Goal: Navigation & Orientation: Find specific page/section

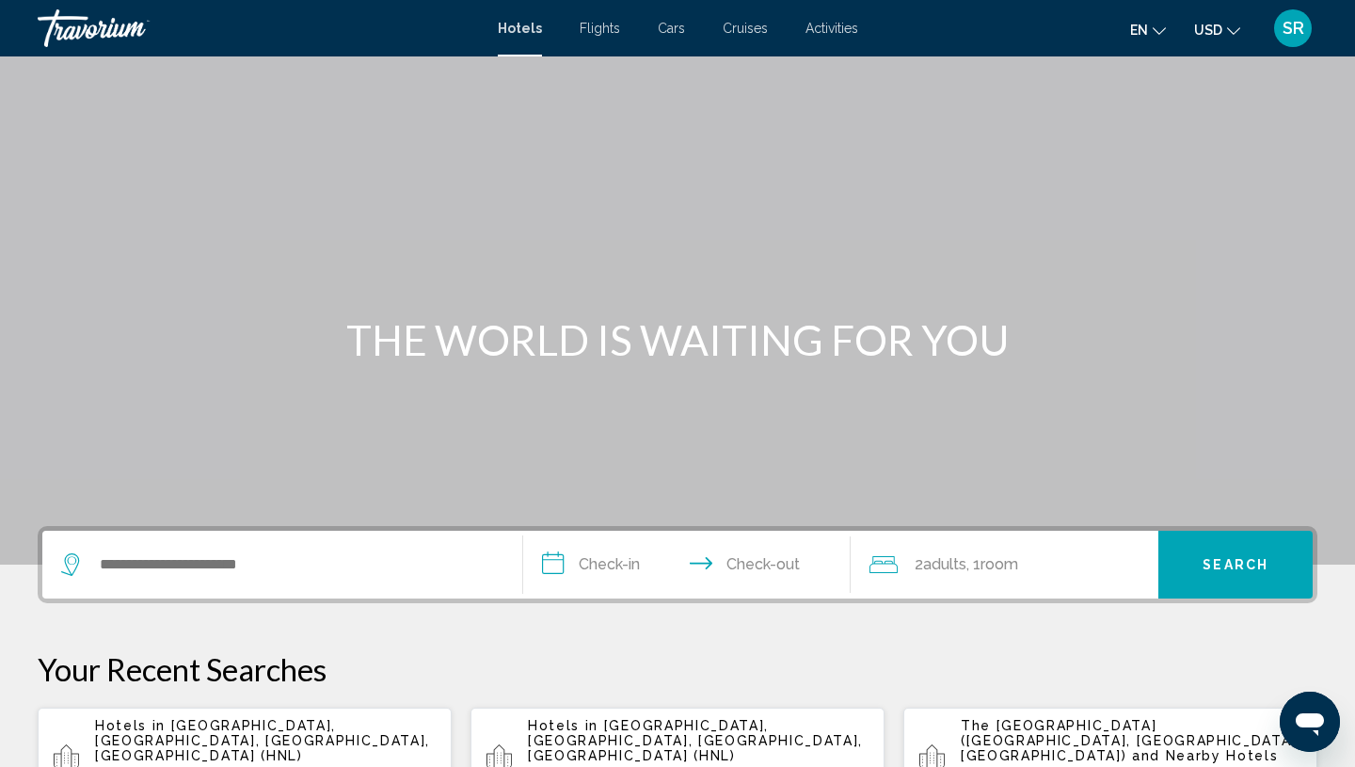
scroll to position [99, 0]
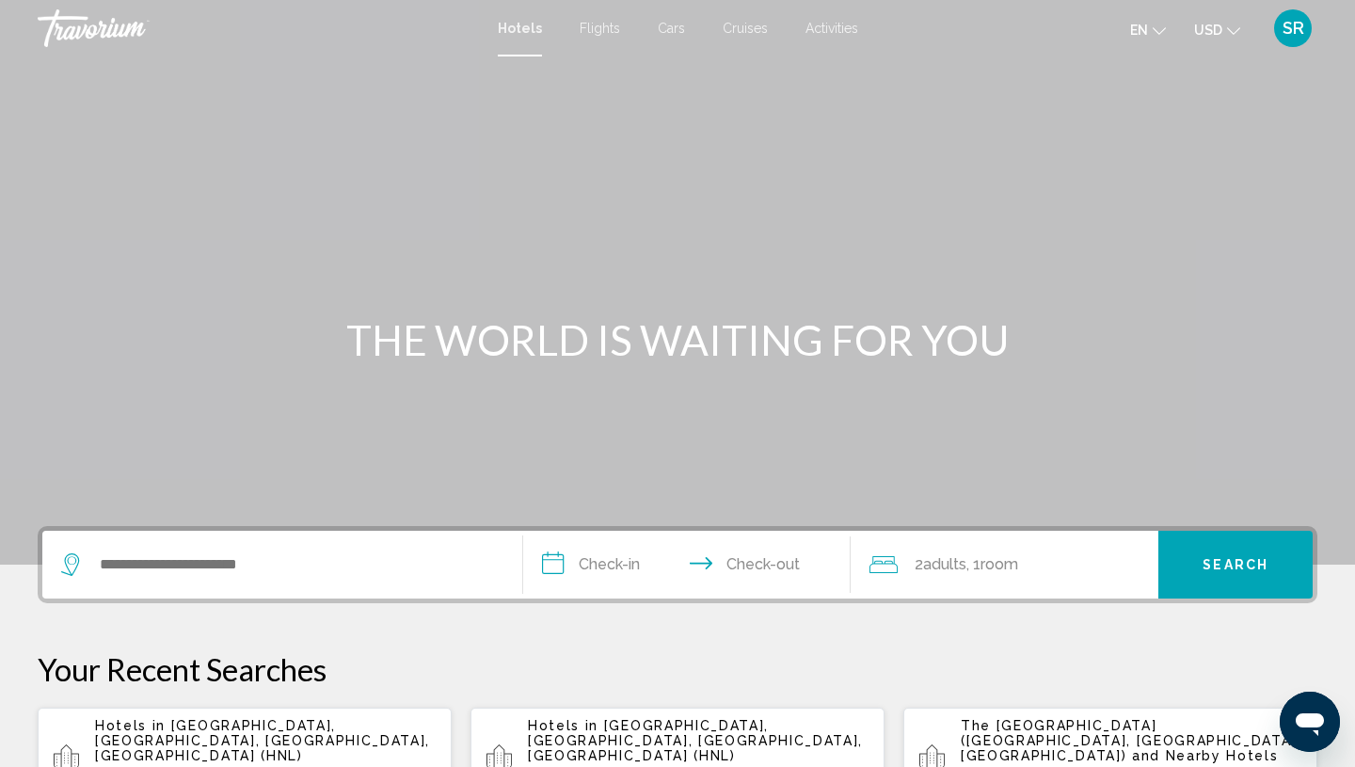
click at [1290, 28] on span "SR" at bounding box center [1294, 28] width 22 height 19
